Goal: Task Accomplishment & Management: Manage account settings

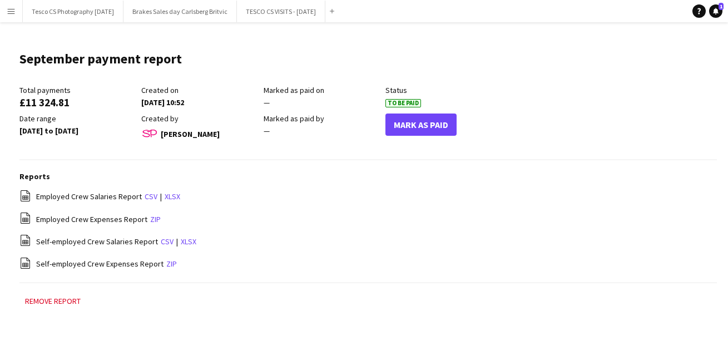
click at [10, 11] on app-icon "Menu" at bounding box center [11, 11] width 9 height 9
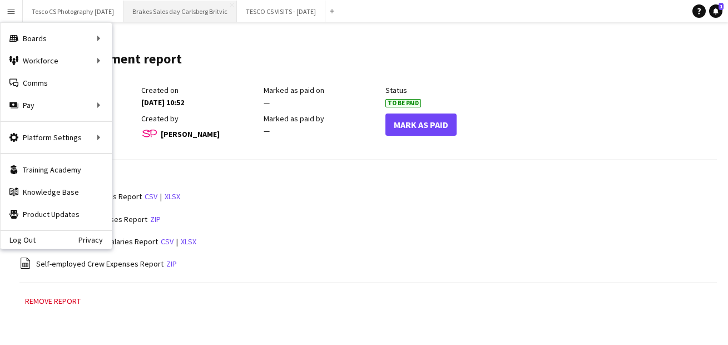
click at [205, 10] on button "Brakes Sales day Carlsberg Britvic Close" at bounding box center [180, 12] width 113 height 22
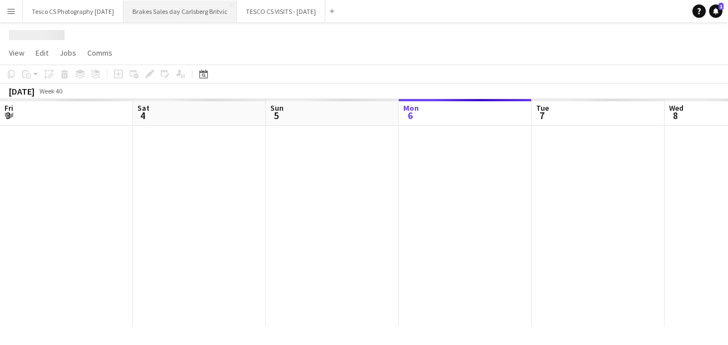
scroll to position [0, 266]
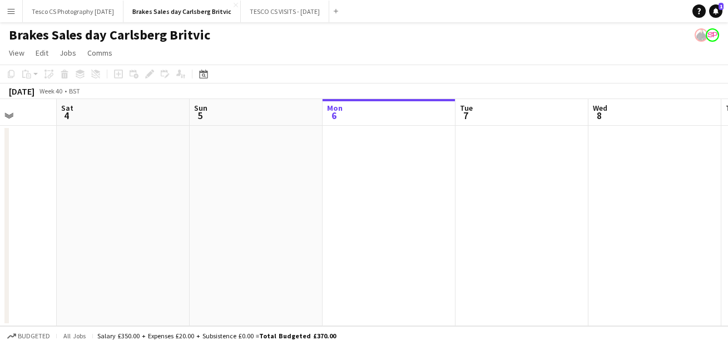
drag, startPoint x: 149, startPoint y: 209, endPoint x: 440, endPoint y: 254, distance: 295.0
click at [435, 253] on app-calendar-viewport "Thu 2 Fri 3 Sat 4 Sun 5 Mon 6 Tue 7 Wed 8 Thu 9 Fri 10 Sat 11 Sun 12" at bounding box center [364, 212] width 728 height 227
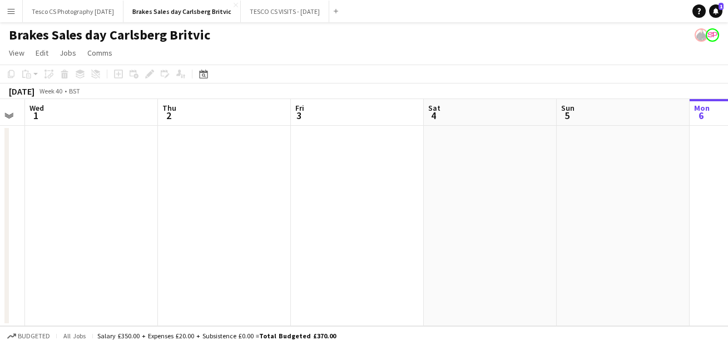
drag, startPoint x: 169, startPoint y: 244, endPoint x: 439, endPoint y: 252, distance: 270.5
click at [440, 253] on app-calendar-viewport "Mon 29 Tue 30 Wed 1 Thu 2 Fri 3 Sat 4 Sun 5 Mon 6 Tue 7 Wed 8 Thu 9" at bounding box center [364, 212] width 728 height 227
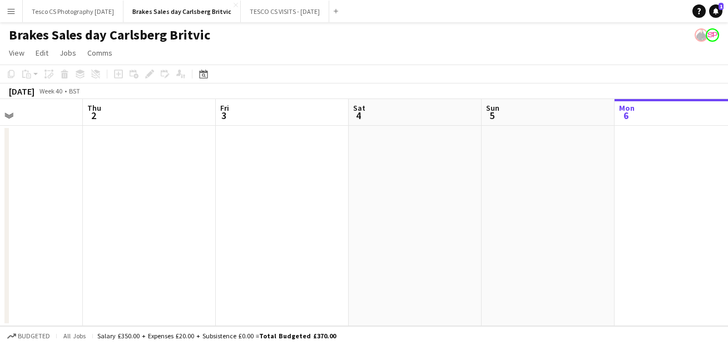
drag, startPoint x: 176, startPoint y: 227, endPoint x: -55, endPoint y: 232, distance: 230.9
click at [0, 232] on html "Menu Boards Boards Boards All jobs Status Workforce Workforce My Workforce Recr…" at bounding box center [364, 172] width 728 height 345
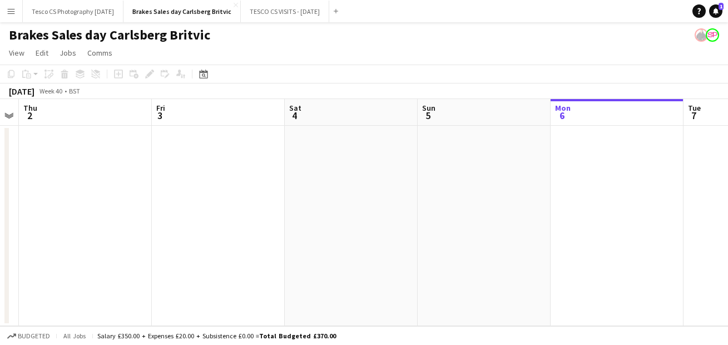
drag, startPoint x: 564, startPoint y: 223, endPoint x: 201, endPoint y: 161, distance: 368.0
click at [201, 161] on app-calendar-viewport "Mon 29 Tue 30 Wed 1 Thu 2 Fri 3 Sat 4 Sun 5 Mon 6 Tue 7 Wed 8 Thu 9" at bounding box center [364, 212] width 728 height 227
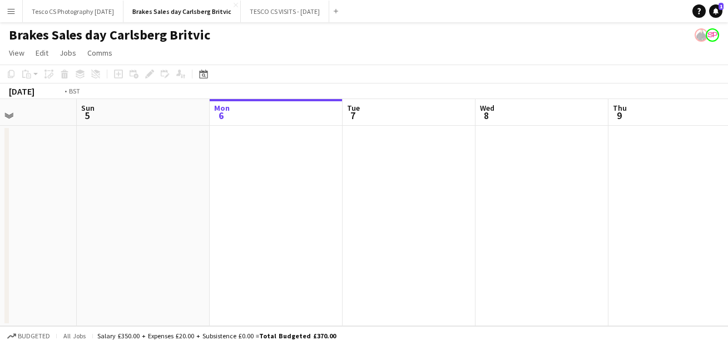
drag, startPoint x: 534, startPoint y: 194, endPoint x: 107, endPoint y: 192, distance: 426.7
click at [125, 192] on app-calendar-viewport "Thu 2 Fri 3 Sat 4 Sun 5 Mon 6 Tue 7 Wed 8 Thu 9 Fri 10 Sat 11 Sun 12" at bounding box center [364, 212] width 728 height 227
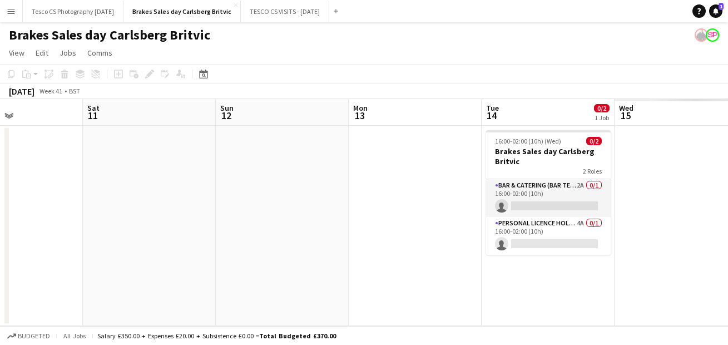
drag, startPoint x: 535, startPoint y: 220, endPoint x: 187, endPoint y: 249, distance: 349.4
click at [187, 249] on app-calendar-viewport "Tue 7 Wed 8 Thu 9 Fri 10 Sat 11 Sun 12 Mon 13 Tue 14 0/2 1 Job Wed 15 Thu 16 Fr…" at bounding box center [364, 212] width 728 height 227
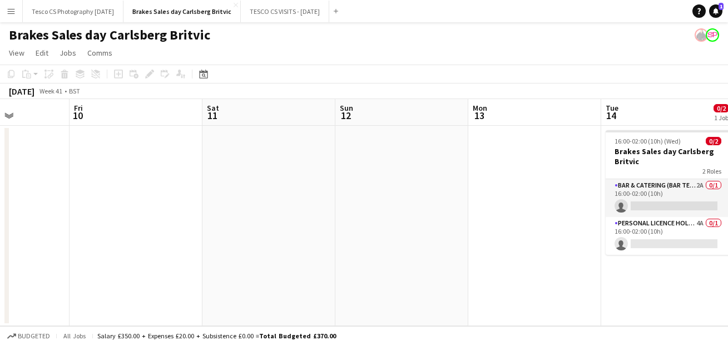
drag, startPoint x: 525, startPoint y: 296, endPoint x: 319, endPoint y: 292, distance: 205.3
click at [325, 294] on app-calendar-viewport "Tue 7 Wed 8 Thu 9 Fri 10 Sat 11 Sun 12 Mon 13 Tue 14 0/2 1 Job Wed 15 Thu 16 Fr…" at bounding box center [364, 212] width 728 height 227
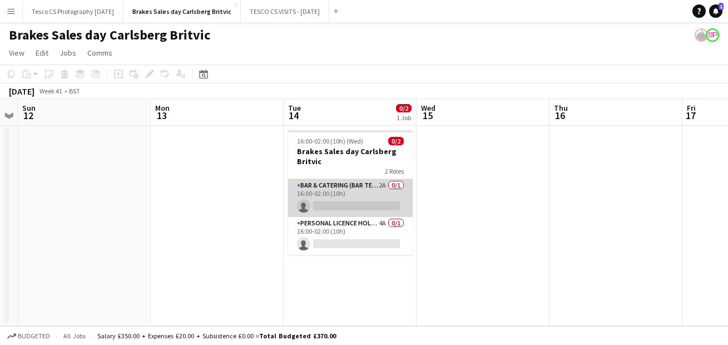
click at [394, 184] on app-card-role "Bar & Catering (Bar Tender) 2A 0/1 16:00-02:00 (10h) single-neutral-actions" at bounding box center [350, 198] width 125 height 38
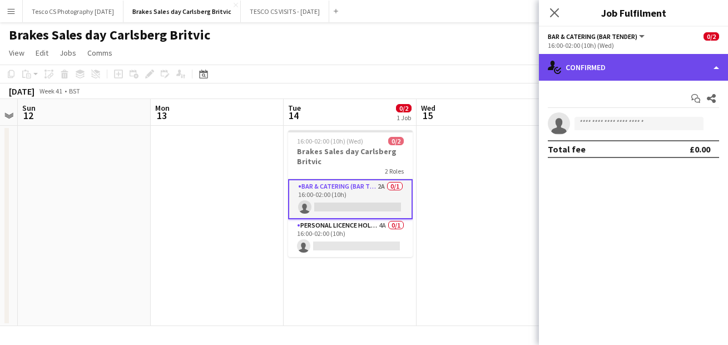
click at [715, 64] on div "single-neutral-actions-check-2 Confirmed" at bounding box center [633, 67] width 189 height 27
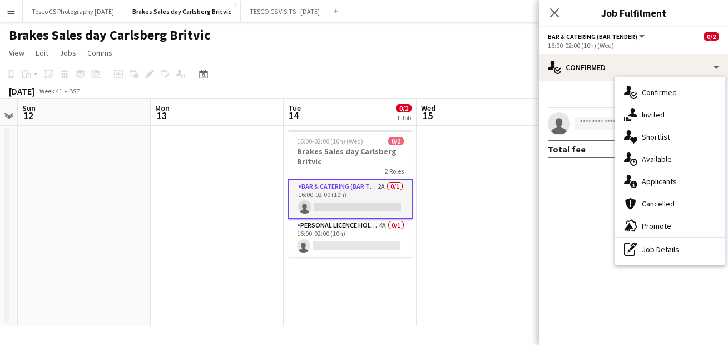
click at [666, 177] on span "Applicants" at bounding box center [659, 181] width 35 height 10
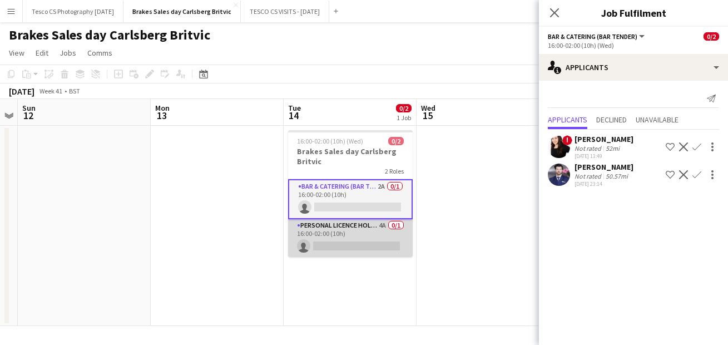
click at [346, 223] on app-card-role "Personal Licence Holder 4A 0/1 16:00-02:00 (10h) single-neutral-actions" at bounding box center [350, 238] width 125 height 38
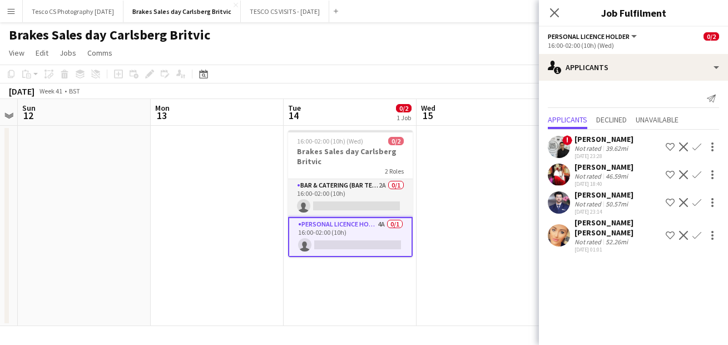
click at [600, 222] on div "[PERSON_NAME] [PERSON_NAME]" at bounding box center [618, 228] width 87 height 20
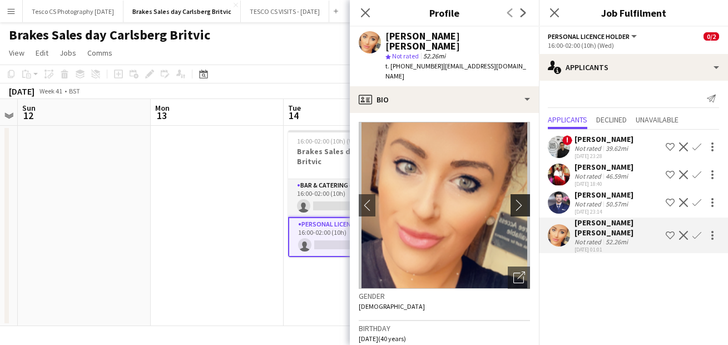
click at [518, 199] on app-icon "chevron-right" at bounding box center [522, 205] width 17 height 12
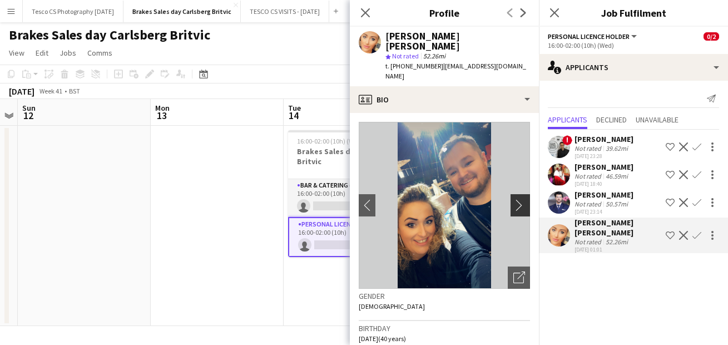
click at [518, 199] on app-icon "chevron-right" at bounding box center [522, 205] width 17 height 12
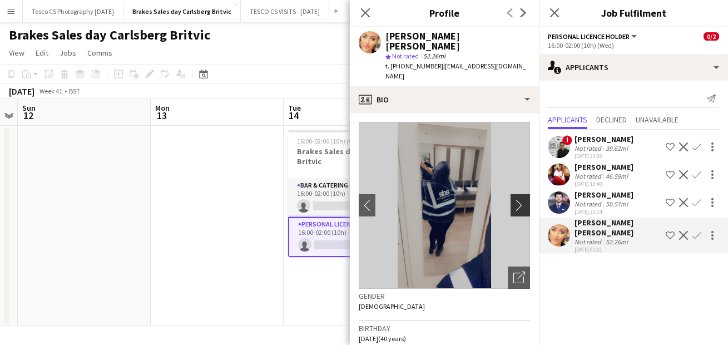
click at [518, 199] on app-icon "chevron-right" at bounding box center [522, 205] width 17 height 12
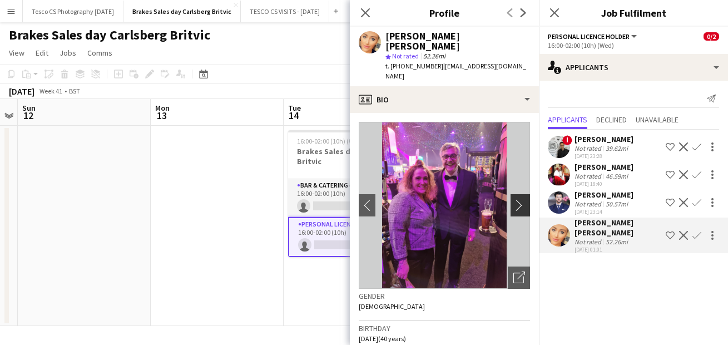
click at [518, 199] on app-icon "chevron-right" at bounding box center [522, 205] width 17 height 12
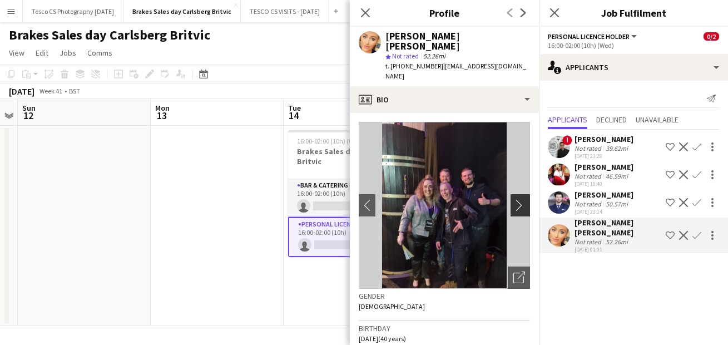
click at [518, 199] on app-icon "chevron-right" at bounding box center [522, 205] width 17 height 12
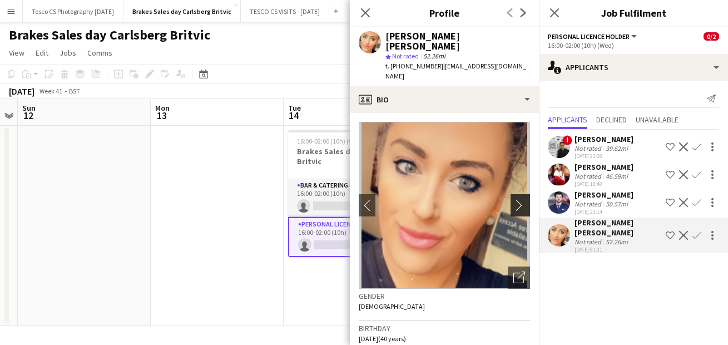
click at [518, 199] on app-icon "chevron-right" at bounding box center [522, 205] width 17 height 12
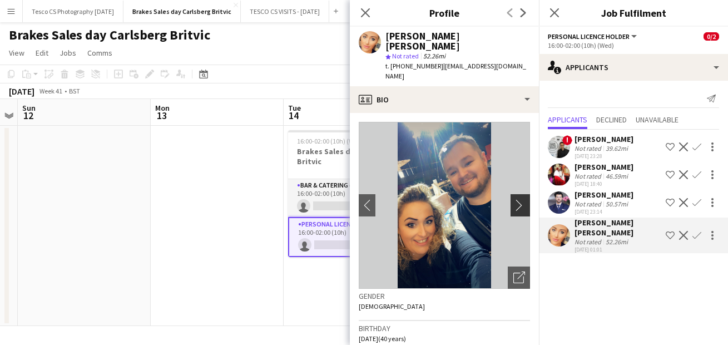
click at [518, 199] on app-icon "chevron-right" at bounding box center [522, 205] width 17 height 12
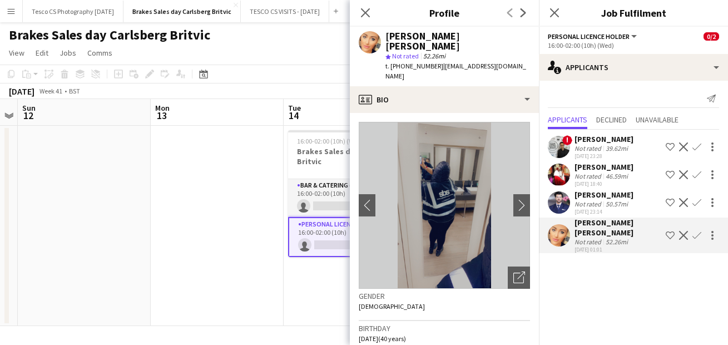
click at [605, 168] on div "[PERSON_NAME]" at bounding box center [604, 167] width 59 height 10
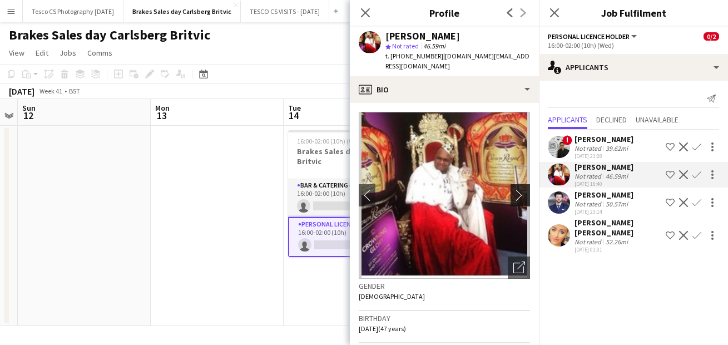
click at [518, 196] on app-icon "chevron-right" at bounding box center [522, 195] width 17 height 12
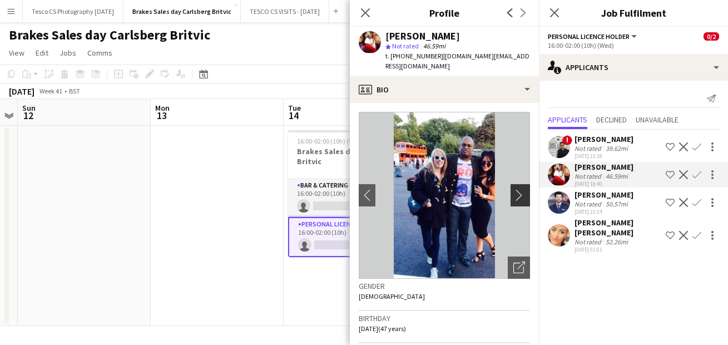
click at [518, 196] on app-icon "chevron-right" at bounding box center [522, 195] width 17 height 12
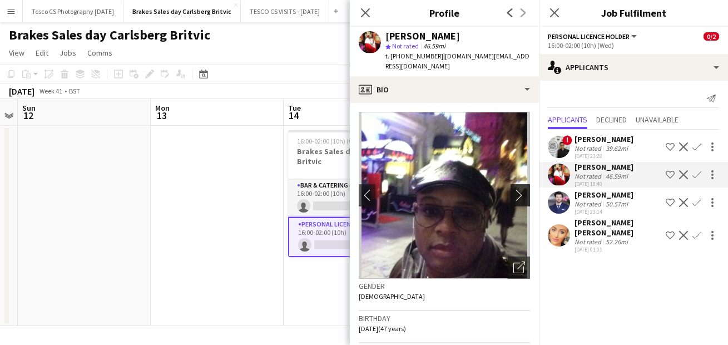
click at [518, 196] on app-icon "chevron-right" at bounding box center [522, 195] width 17 height 12
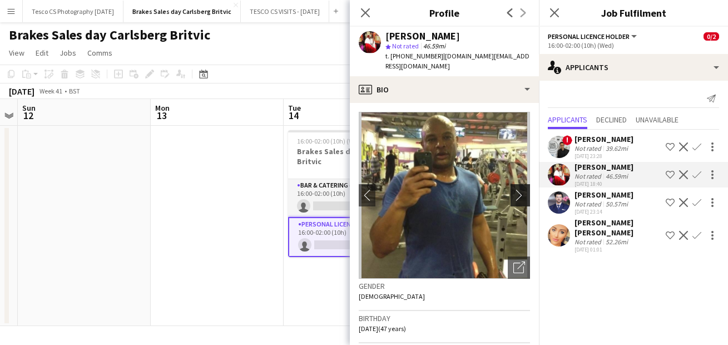
click at [518, 196] on app-icon "chevron-right" at bounding box center [522, 195] width 17 height 12
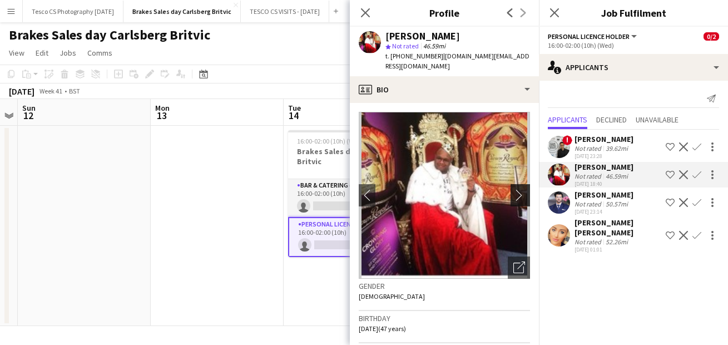
click at [518, 196] on app-icon "chevron-right" at bounding box center [522, 195] width 17 height 12
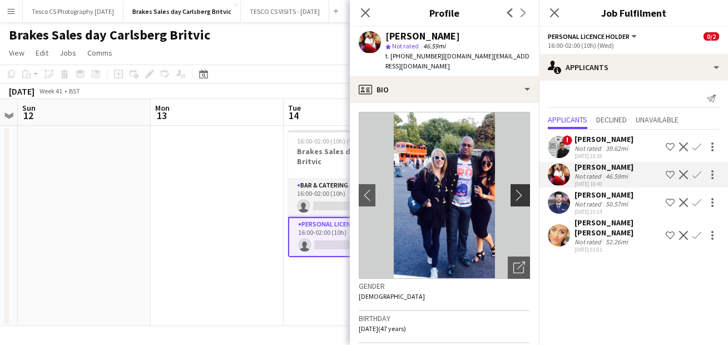
click at [518, 196] on app-icon "chevron-right" at bounding box center [522, 195] width 17 height 12
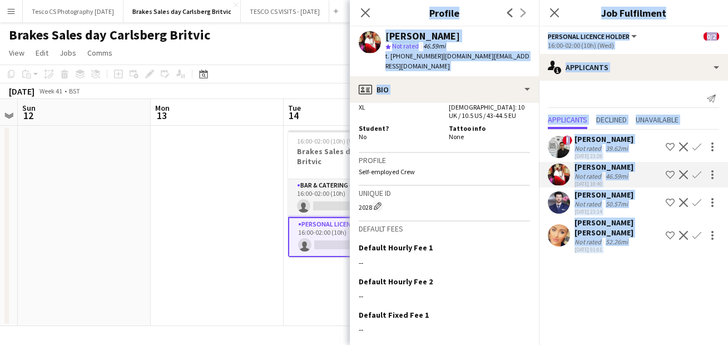
scroll to position [763, 0]
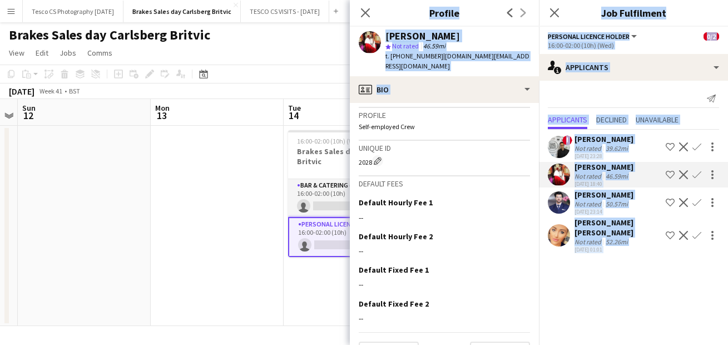
drag, startPoint x: 495, startPoint y: 292, endPoint x: 496, endPoint y: 376, distance: 84.6
click at [496, 344] on html "Menu Boards Boards Boards All jobs Status Workforce Workforce My Workforce Recr…" at bounding box center [364, 172] width 728 height 345
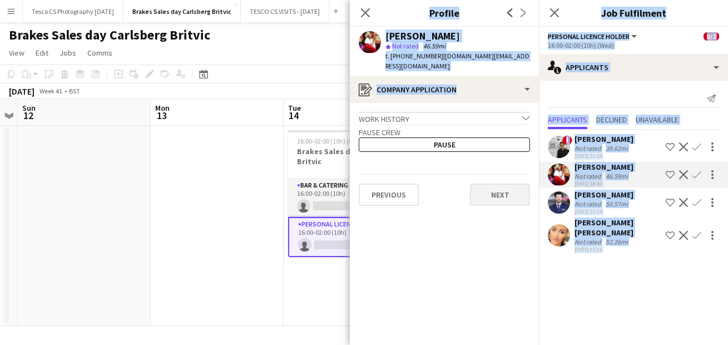
click at [506, 196] on button "Next" at bounding box center [500, 195] width 60 height 22
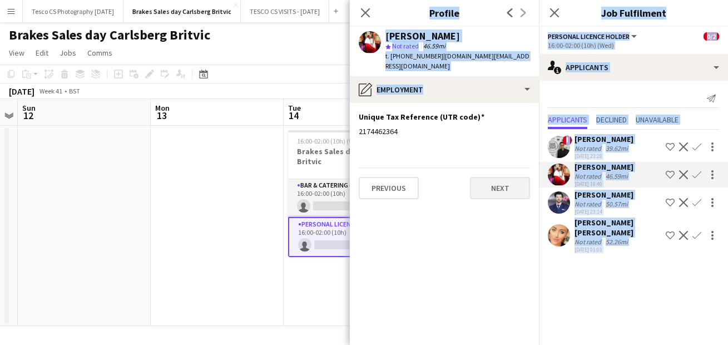
click at [494, 193] on button "Next" at bounding box center [500, 188] width 60 height 22
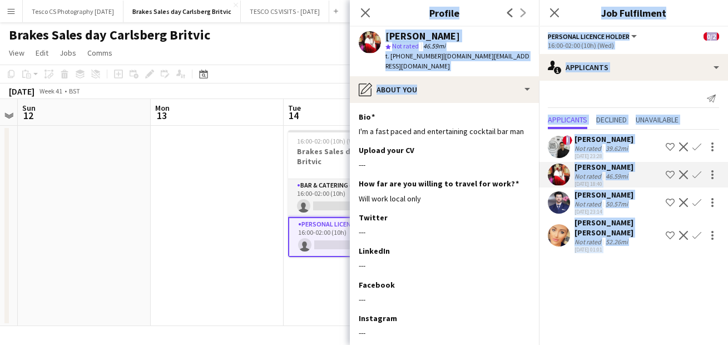
scroll to position [63, 0]
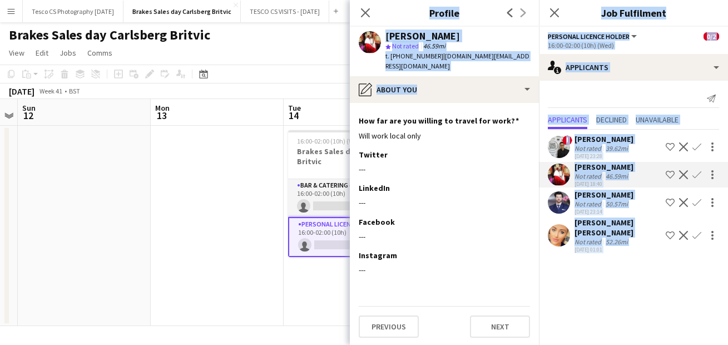
drag, startPoint x: 492, startPoint y: 295, endPoint x: 492, endPoint y: 389, distance: 93.5
click at [492, 344] on html "Menu Boards Boards Boards All jobs Status Workforce Workforce My Workforce Recr…" at bounding box center [364, 172] width 728 height 345
click at [491, 325] on button "Next" at bounding box center [500, 326] width 60 height 22
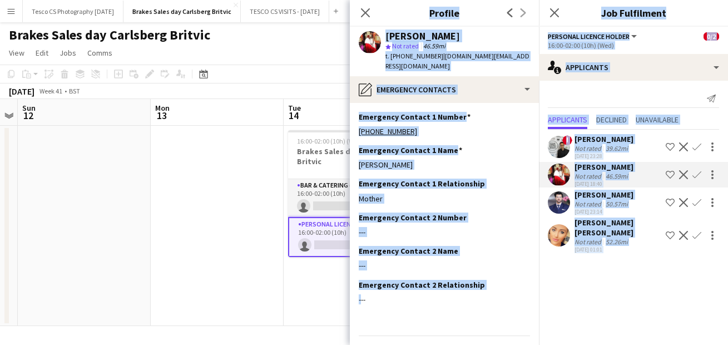
scroll to position [29, 0]
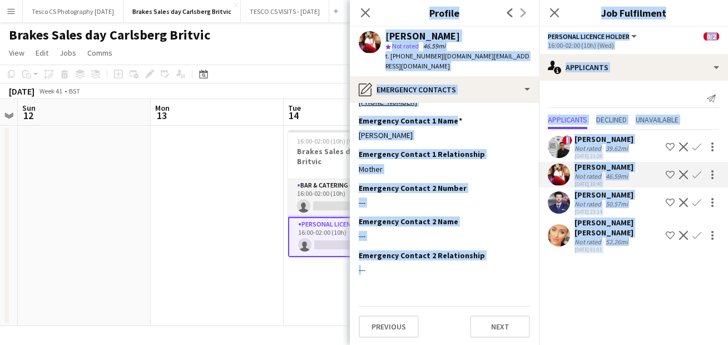
drag, startPoint x: 535, startPoint y: 292, endPoint x: 535, endPoint y: 372, distance: 79.6
click at [535, 344] on html "Menu Boards Boards Boards All jobs Status Workforce Workforce My Workforce Recr…" at bounding box center [364, 172] width 728 height 345
click at [498, 322] on button "Next" at bounding box center [500, 326] width 60 height 22
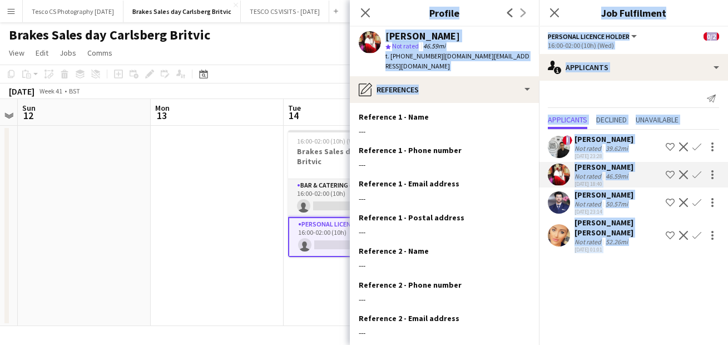
scroll to position [96, 0]
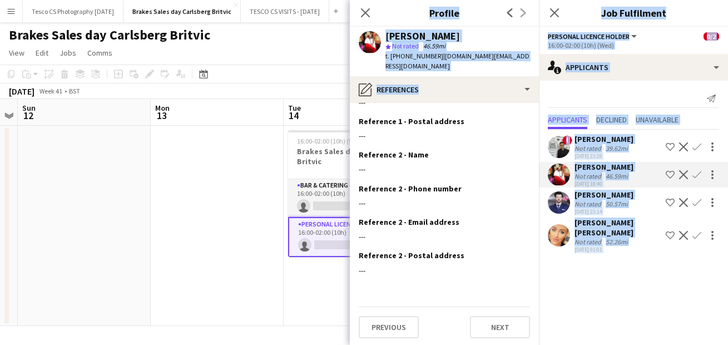
drag, startPoint x: 497, startPoint y: 304, endPoint x: 496, endPoint y: 379, distance: 74.6
click at [496, 344] on html "Menu Boards Boards Boards All jobs Status Workforce Workforce My Workforce Recr…" at bounding box center [364, 172] width 728 height 345
click at [491, 324] on button "Next" at bounding box center [500, 327] width 60 height 22
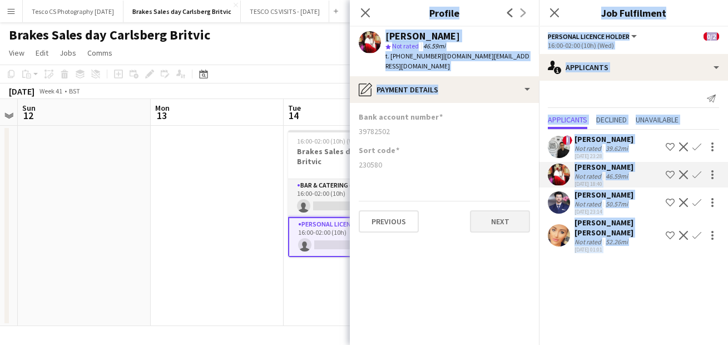
click at [503, 215] on button "Next" at bounding box center [500, 221] width 60 height 22
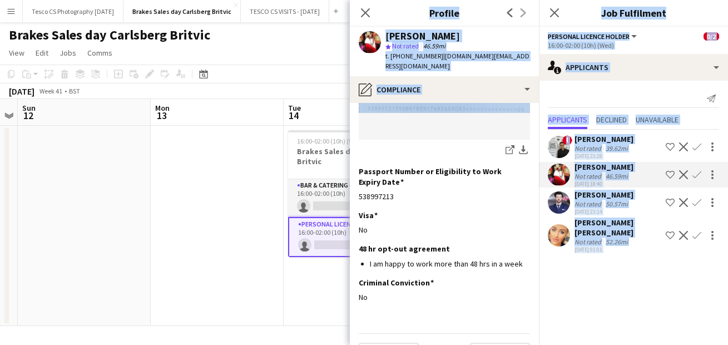
scroll to position [244, 0]
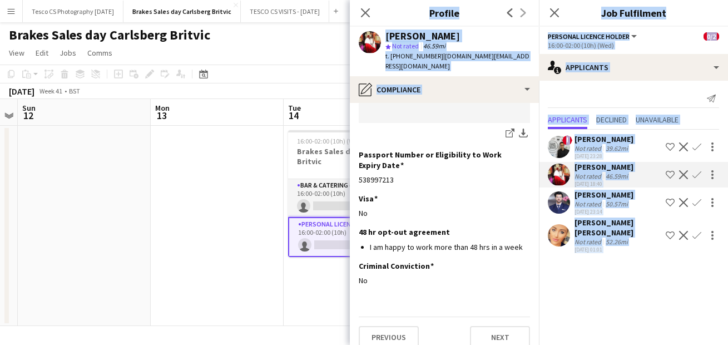
drag, startPoint x: 535, startPoint y: 211, endPoint x: 535, endPoint y: 361, distance: 150.2
click at [535, 344] on html "Menu Boards Boards Boards All jobs Status Workforce Workforce My Workforce Recr…" at bounding box center [364, 172] width 728 height 345
click at [486, 326] on button "Next" at bounding box center [500, 337] width 60 height 22
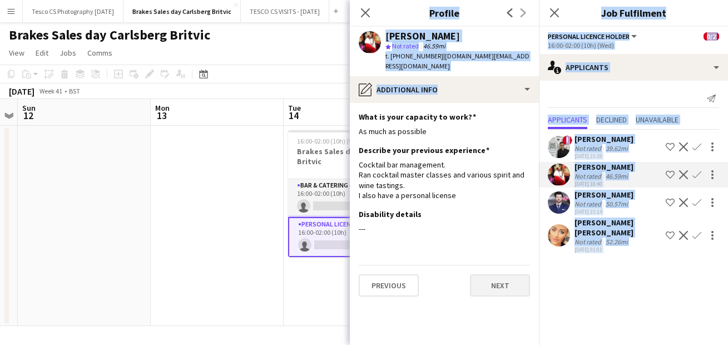
click at [485, 284] on button "Next" at bounding box center [500, 285] width 60 height 22
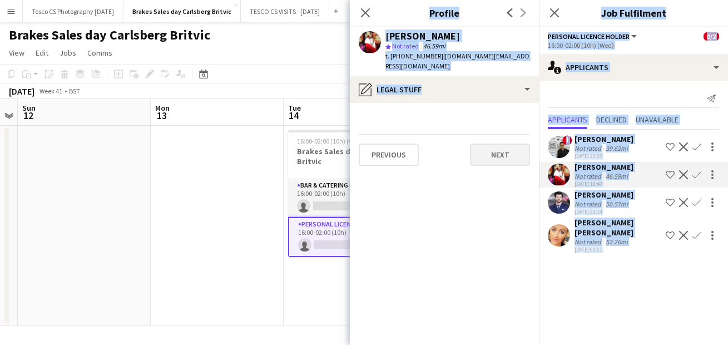
click at [488, 156] on button "Next" at bounding box center [500, 155] width 60 height 22
click at [487, 155] on button "Next" at bounding box center [500, 155] width 60 height 22
click at [500, 154] on button "Next" at bounding box center [500, 155] width 60 height 22
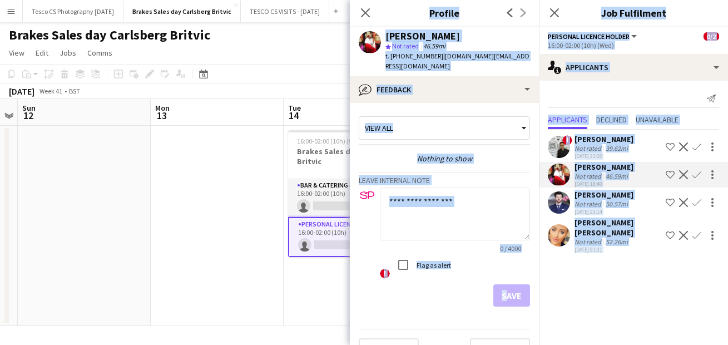
scroll to position [24, 0]
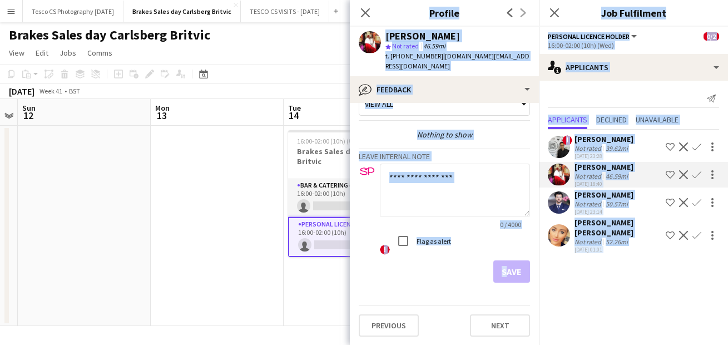
drag, startPoint x: 457, startPoint y: 288, endPoint x: 457, endPoint y: 356, distance: 67.3
click at [457, 344] on html "Menu Boards Boards Boards All jobs Status Workforce Workforce My Workforce Recr…" at bounding box center [364, 172] width 728 height 345
click at [490, 322] on button "Next" at bounding box center [500, 325] width 60 height 22
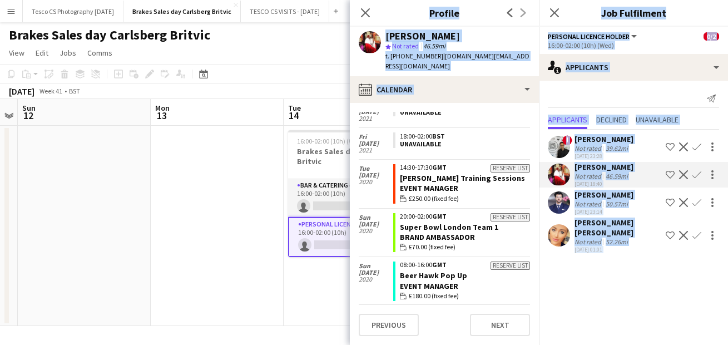
scroll to position [2075, 0]
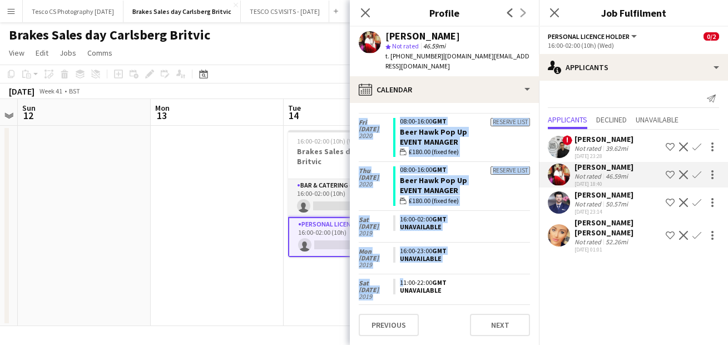
drag, startPoint x: 473, startPoint y: 141, endPoint x: 457, endPoint y: 271, distance: 131.2
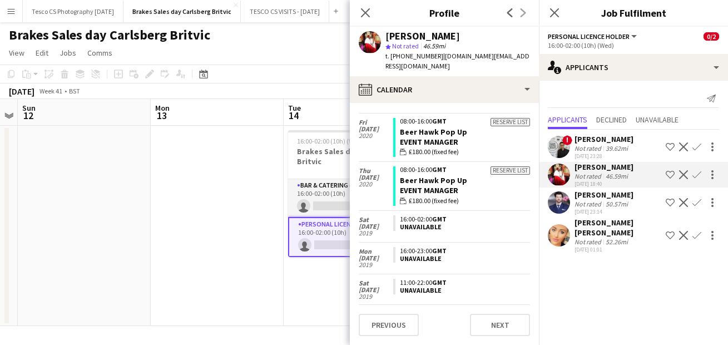
click at [587, 220] on div "[PERSON_NAME] [PERSON_NAME]" at bounding box center [618, 228] width 87 height 20
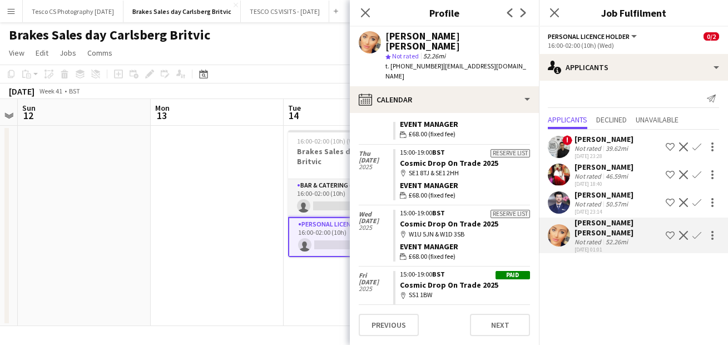
scroll to position [0, 0]
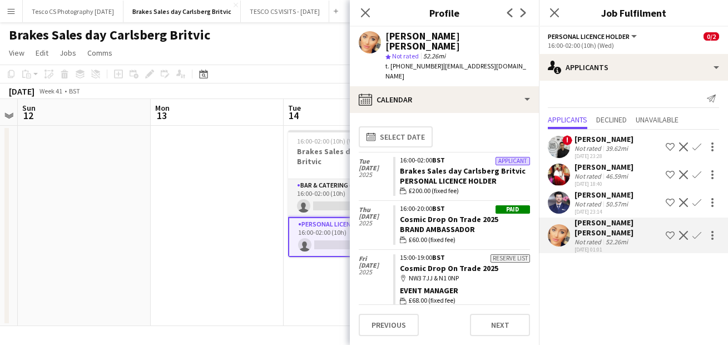
drag, startPoint x: 481, startPoint y: 211, endPoint x: 463, endPoint y: 7, distance: 204.4
click at [463, 8] on app-crew-profile "Close pop-in Profile Previous Next [PERSON_NAME] [PERSON_NAME] star Not rated 5…" at bounding box center [444, 172] width 189 height 345
click at [374, 43] on app-user-avatar at bounding box center [370, 42] width 22 height 22
click at [363, 12] on icon "Close pop-in" at bounding box center [365, 12] width 11 height 11
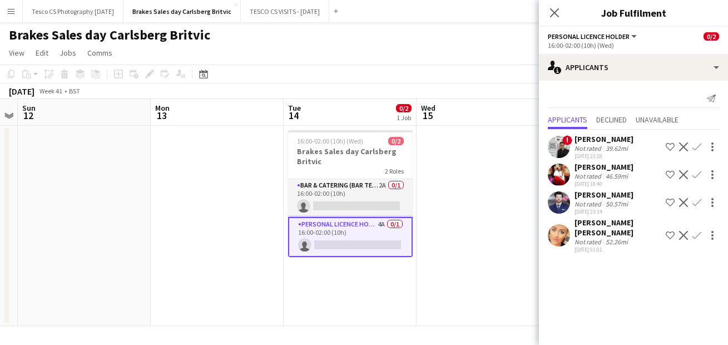
click at [561, 228] on app-user-avatar at bounding box center [559, 235] width 22 height 22
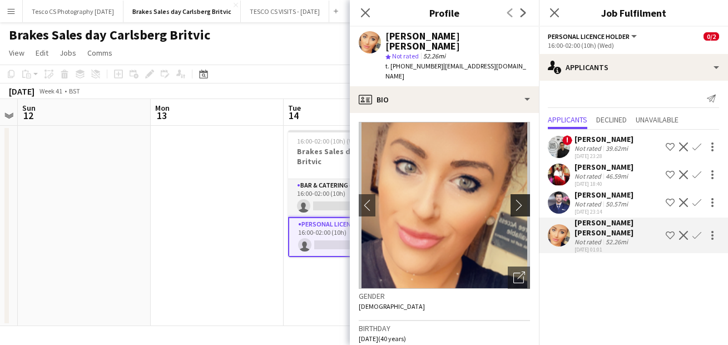
click at [517, 199] on app-icon "chevron-right" at bounding box center [522, 205] width 17 height 12
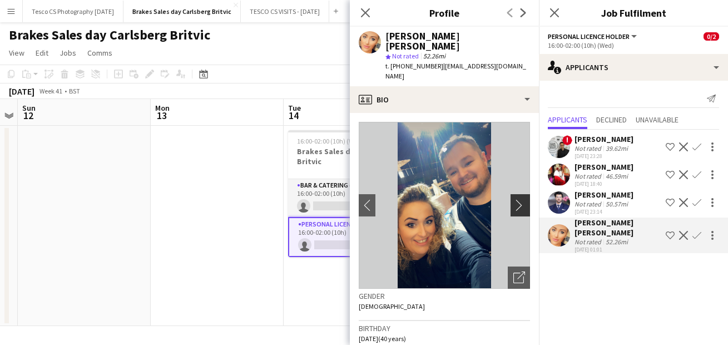
click at [517, 199] on app-icon "chevron-right" at bounding box center [522, 205] width 17 height 12
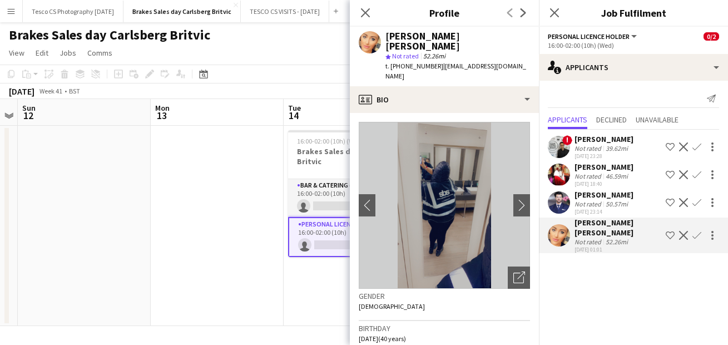
click at [455, 163] on img at bounding box center [444, 205] width 171 height 167
click at [521, 199] on app-icon "chevron-right" at bounding box center [522, 205] width 17 height 12
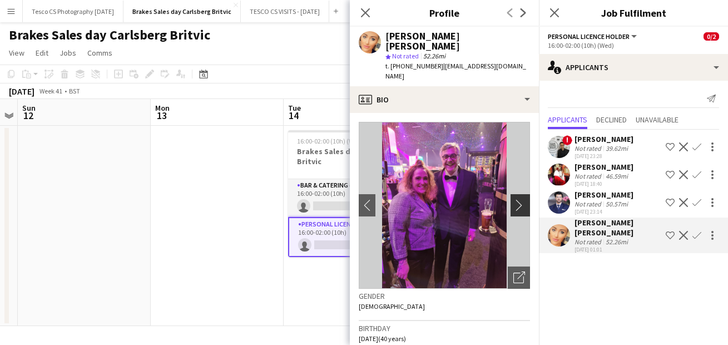
click at [519, 199] on app-icon "chevron-right" at bounding box center [522, 205] width 17 height 12
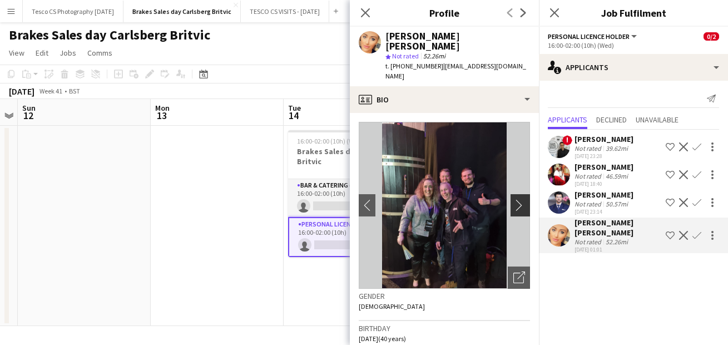
click at [519, 199] on app-icon "chevron-right" at bounding box center [522, 205] width 17 height 12
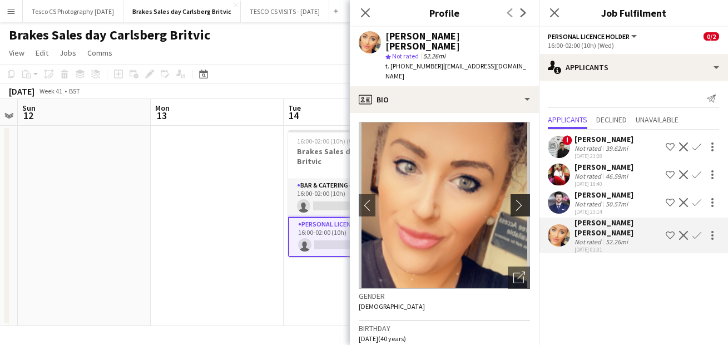
click at [519, 199] on app-icon "chevron-right" at bounding box center [522, 205] width 17 height 12
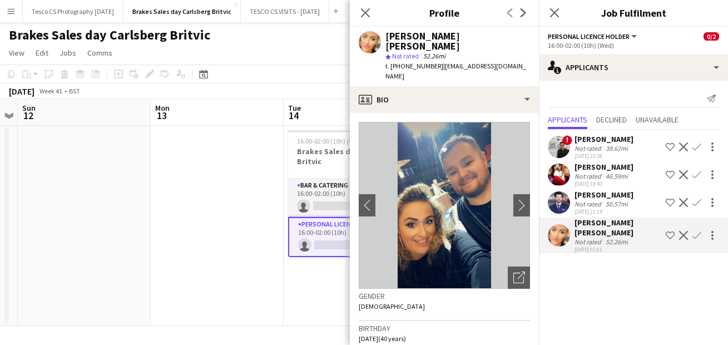
click at [600, 196] on div "[PERSON_NAME]" at bounding box center [604, 195] width 59 height 10
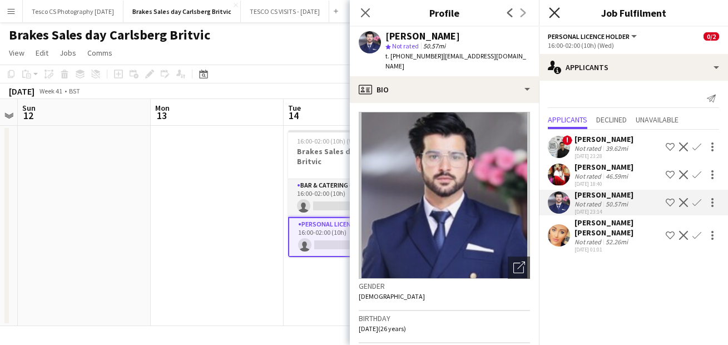
click at [554, 13] on icon at bounding box center [554, 12] width 11 height 11
